Goal: Check status: Check status

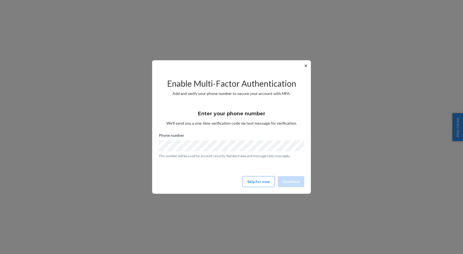
click at [304, 64] on button "✕" at bounding box center [306, 66] width 6 height 7
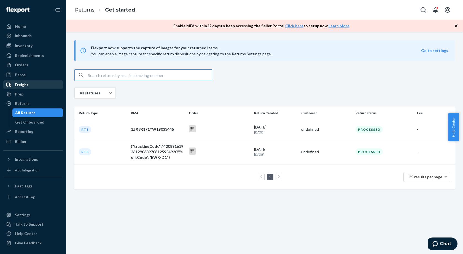
click at [26, 86] on div "Freight" at bounding box center [22, 85] width 14 height 6
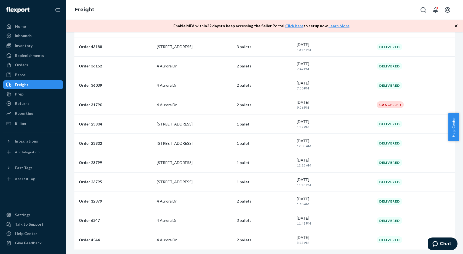
scroll to position [95, 0]
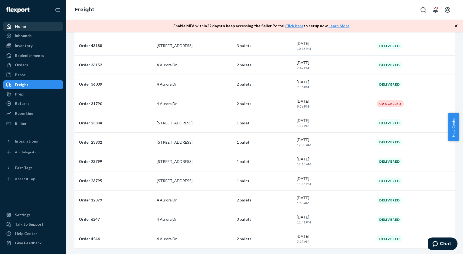
click at [37, 31] on link "Home" at bounding box center [33, 26] width 60 height 9
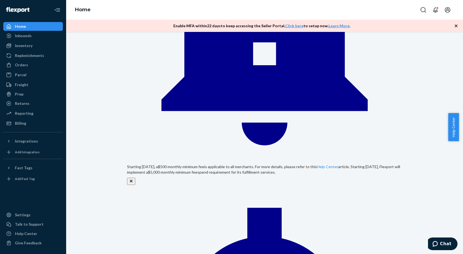
scroll to position [166, 0]
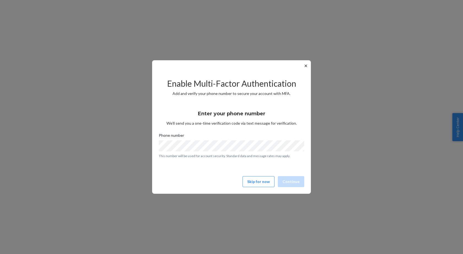
click at [304, 67] on button "✕" at bounding box center [306, 66] width 6 height 7
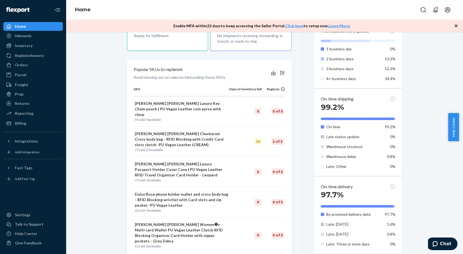
scroll to position [239, 0]
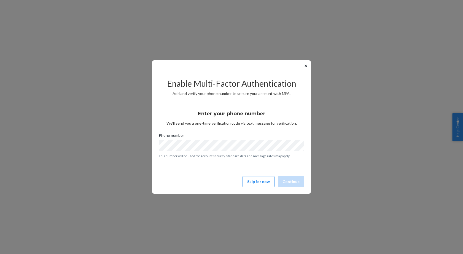
click at [304, 65] on button "✕" at bounding box center [306, 66] width 6 height 7
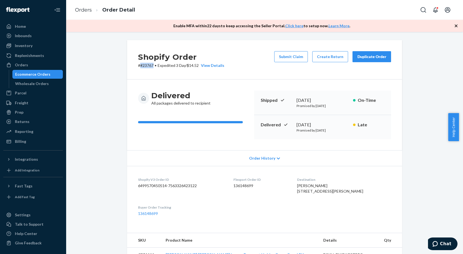
drag, startPoint x: 139, startPoint y: 67, endPoint x: 151, endPoint y: 68, distance: 12.2
click at [151, 68] on p "# #23767 • Expedited 3 Day / $14.52 View Details" at bounding box center [181, 66] width 86 height 6
copy p "#23767"
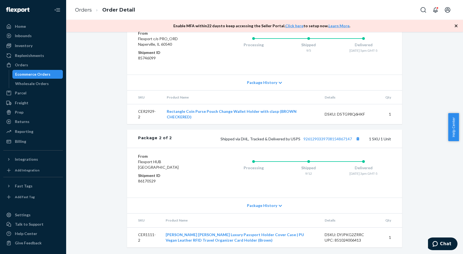
scroll to position [292, 0]
